Goal: Find specific page/section: Find specific page/section

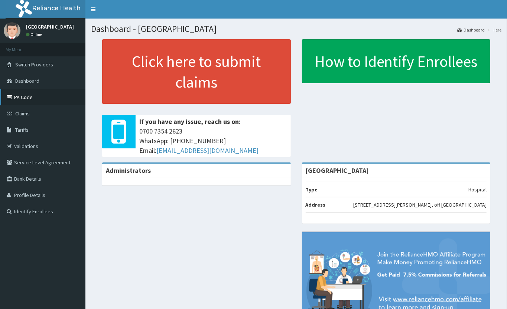
click at [15, 97] on link "PA Code" at bounding box center [42, 97] width 85 height 16
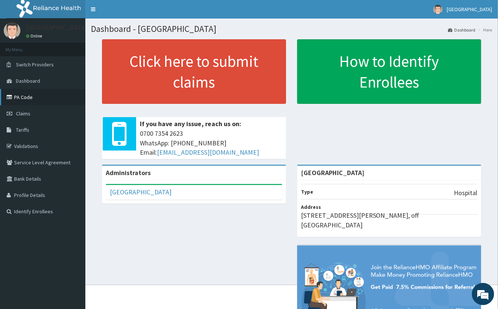
click at [39, 100] on link "PA Code" at bounding box center [42, 97] width 85 height 16
